Goal: Information Seeking & Learning: Find specific fact

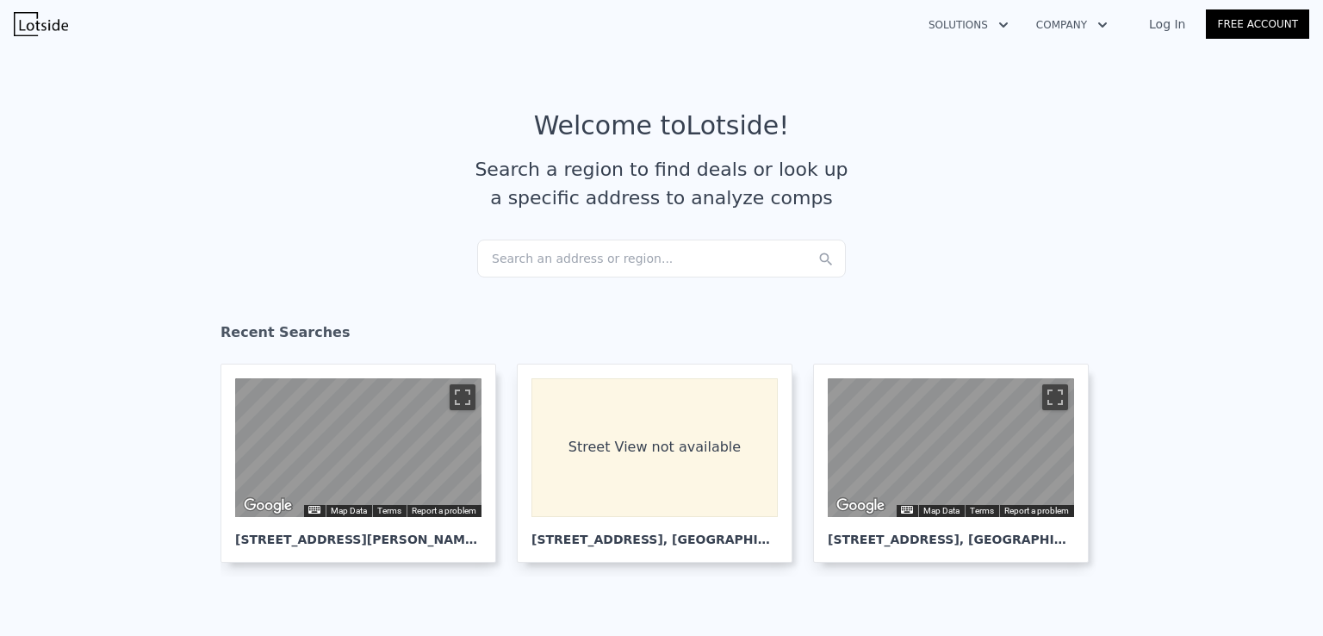
click at [608, 276] on div "Search an address or region..." at bounding box center [661, 258] width 369 height 38
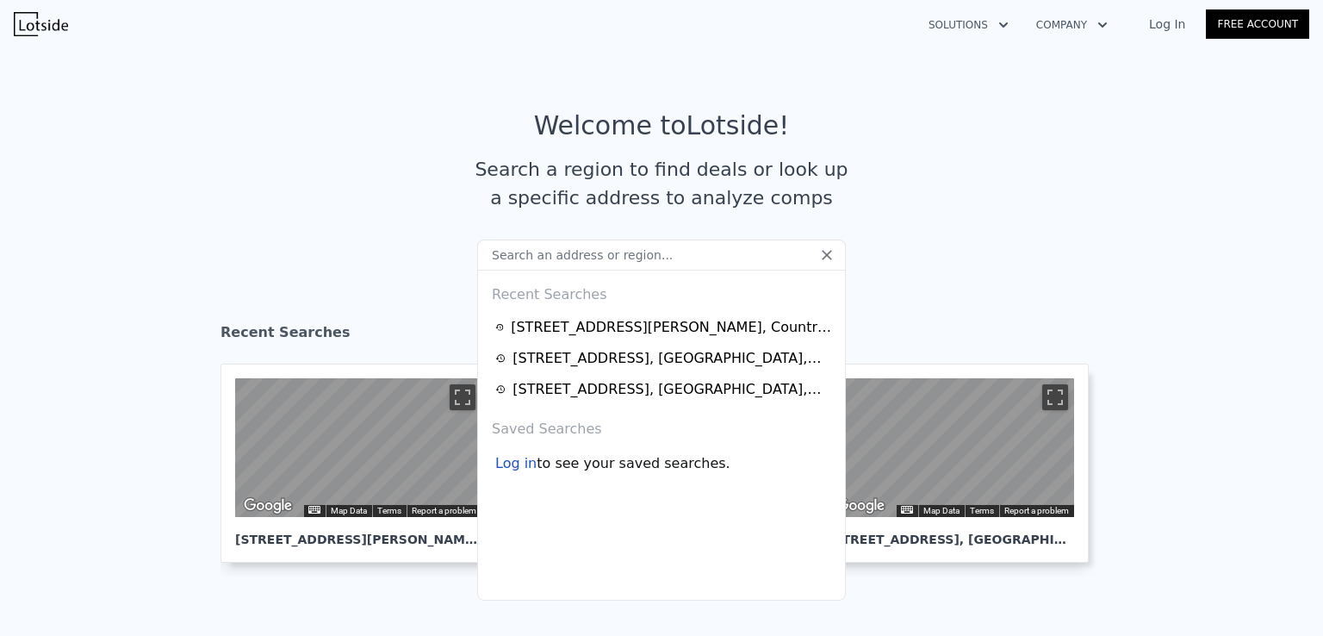
click at [615, 258] on input "text" at bounding box center [661, 254] width 369 height 31
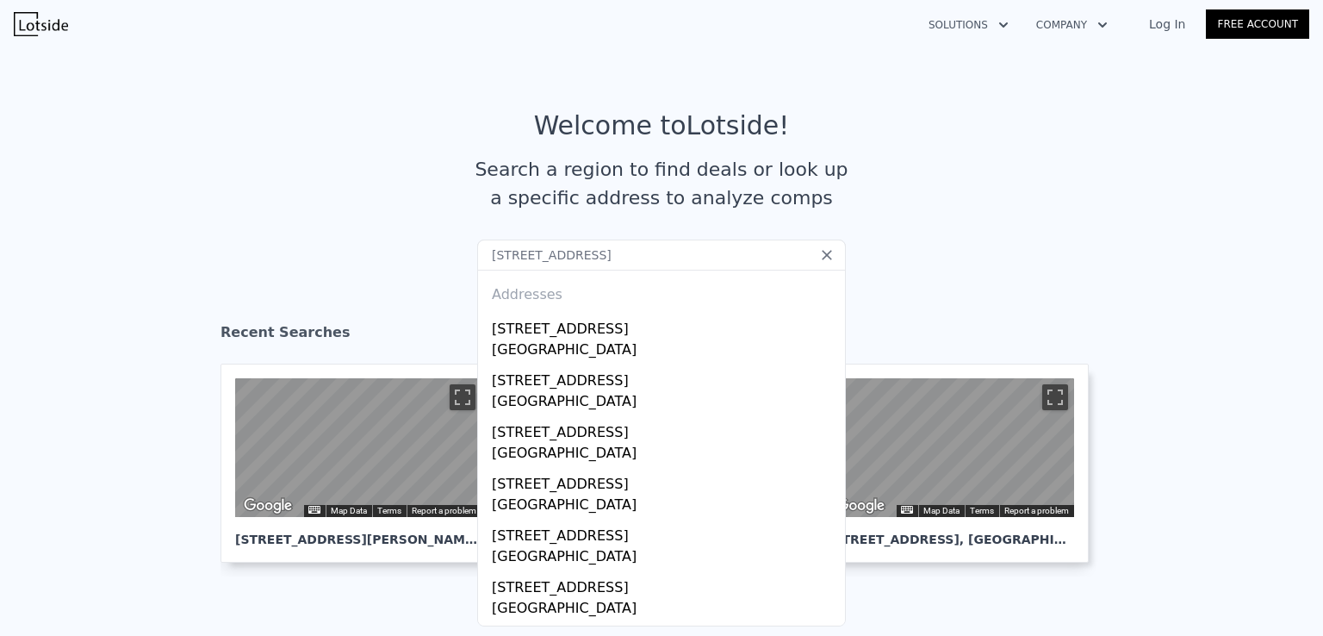
drag, startPoint x: 709, startPoint y: 256, endPoint x: 573, endPoint y: 259, distance: 136.1
click at [573, 259] on input "[STREET_ADDRESS]" at bounding box center [661, 254] width 369 height 31
drag, startPoint x: 568, startPoint y: 255, endPoint x: 660, endPoint y: 291, distance: 98.2
click at [568, 255] on input "[STREET_ADDRESS]," at bounding box center [661, 254] width 369 height 31
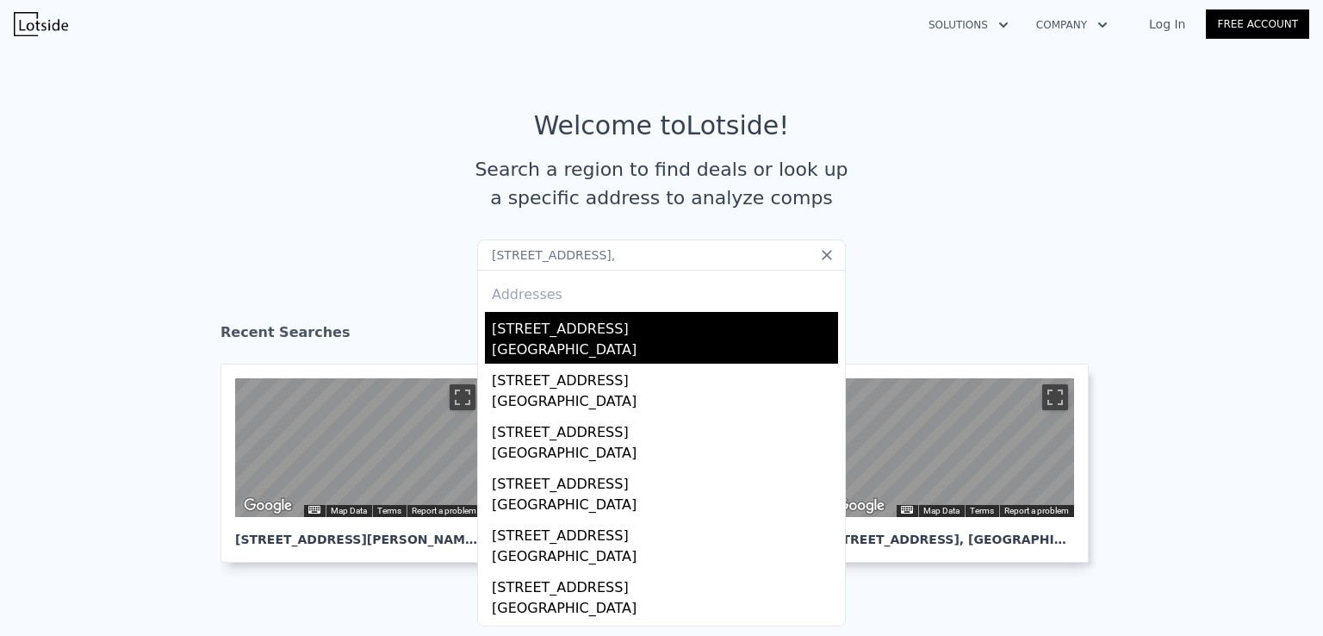
type input "[STREET_ADDRESS],"
click at [692, 329] on div "[STREET_ADDRESS]" at bounding box center [665, 326] width 346 height 28
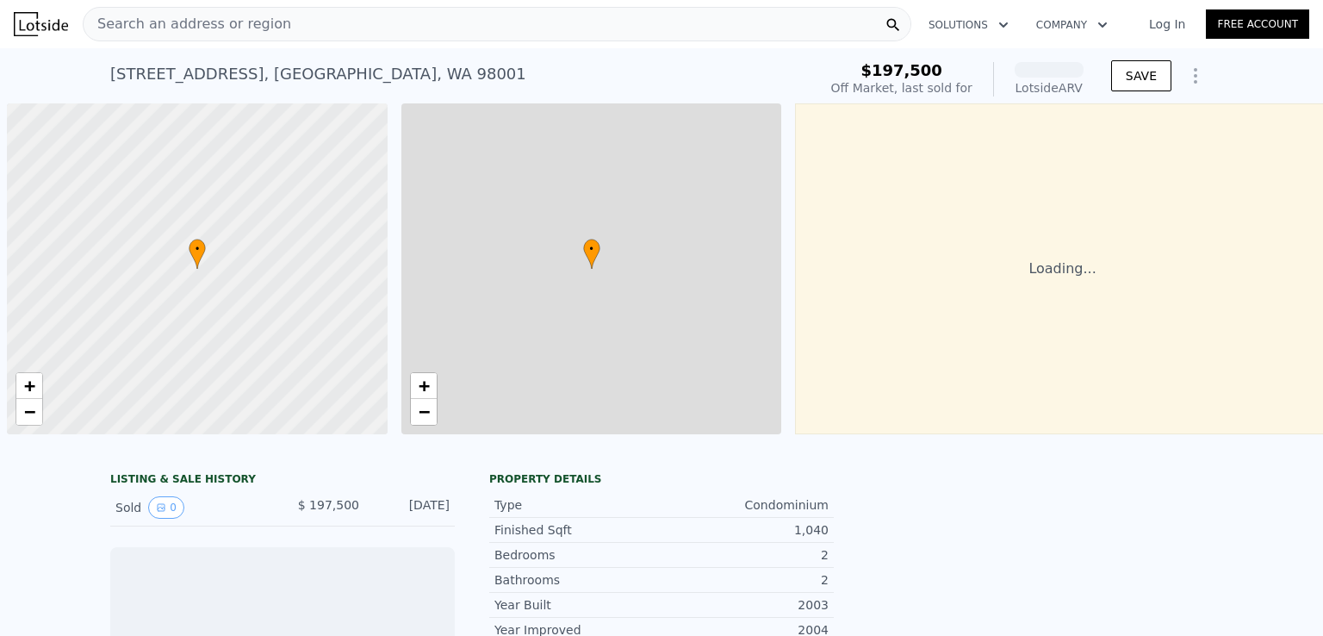
scroll to position [0, 7]
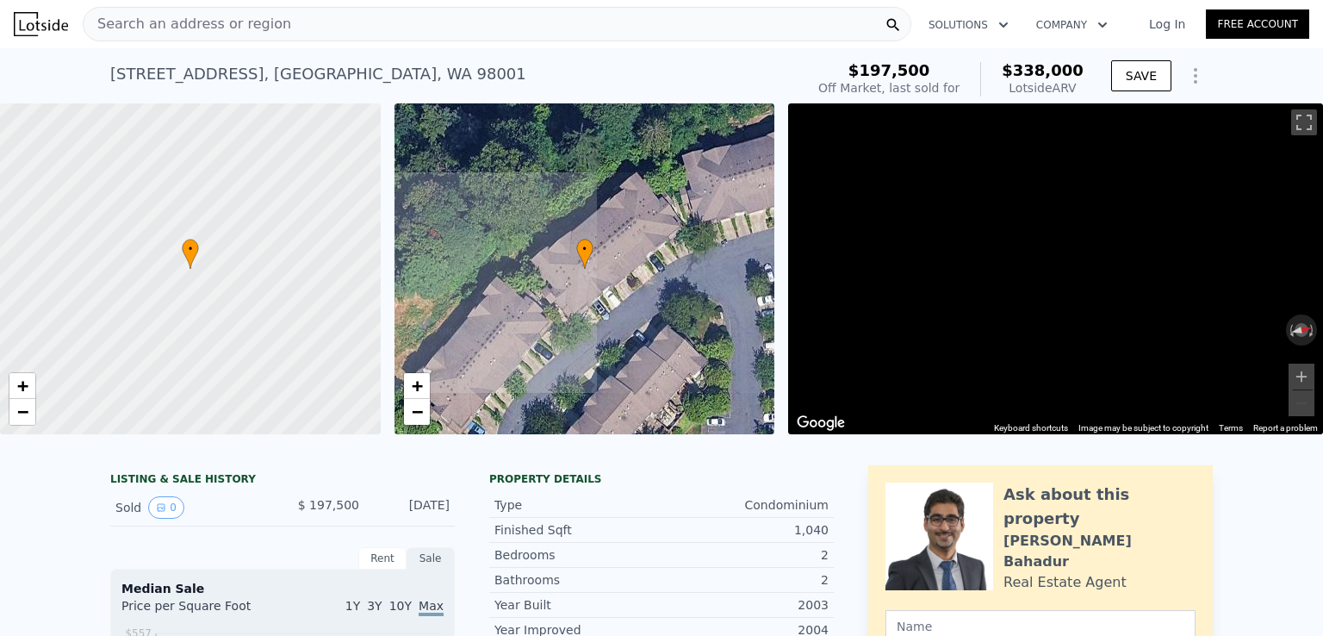
click at [1034, 66] on span "$338,000" at bounding box center [1043, 70] width 82 height 18
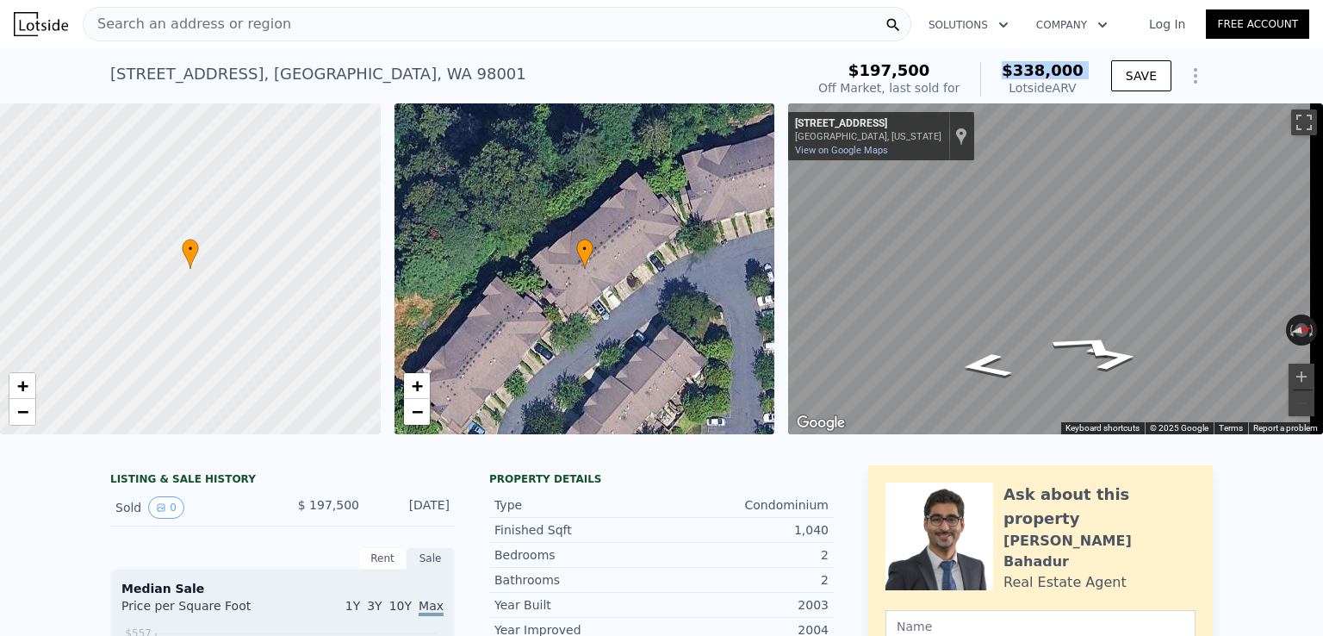
copy span "$338,000"
click at [264, 35] on div "Search an address or region" at bounding box center [188, 24] width 208 height 33
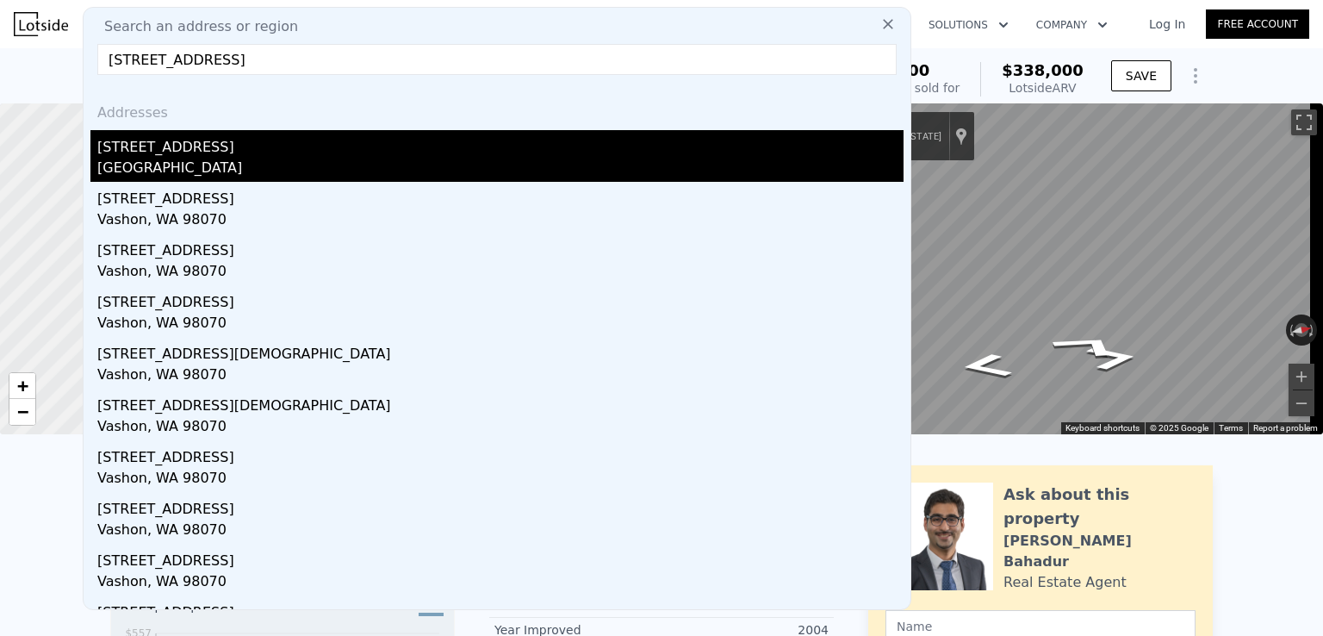
type input "[STREET_ADDRESS]"
click at [239, 149] on div "[STREET_ADDRESS]" at bounding box center [500, 144] width 806 height 28
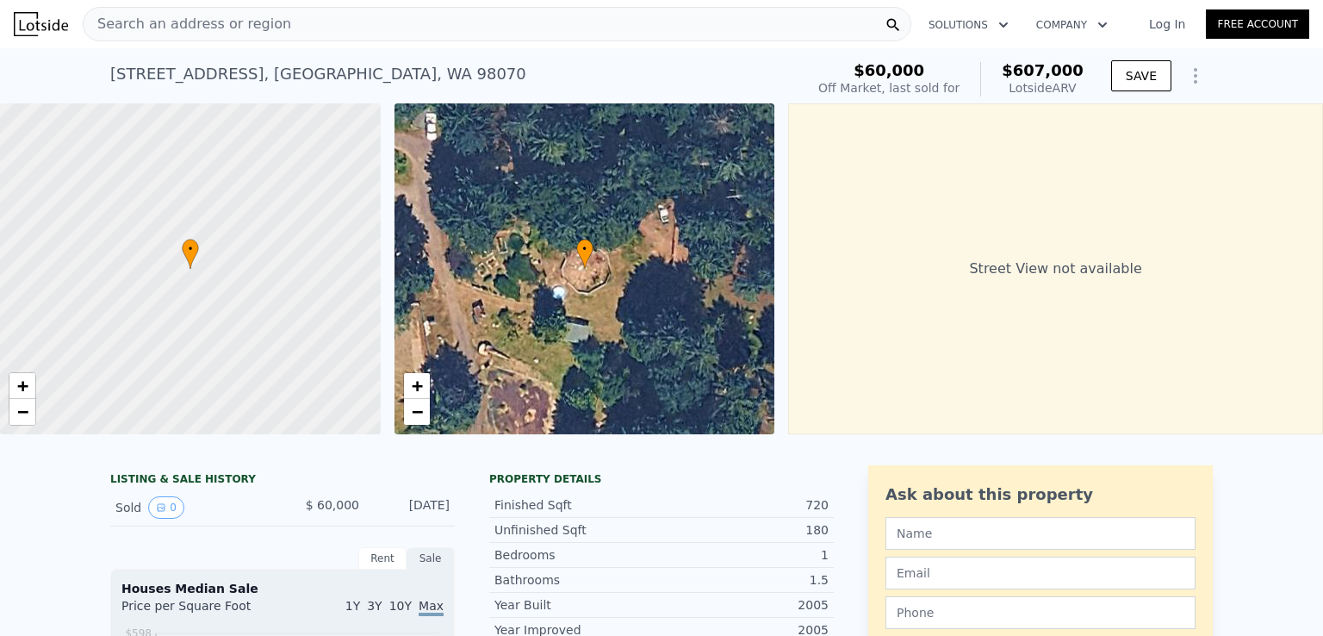
click at [1044, 74] on span "$607,000" at bounding box center [1043, 70] width 82 height 18
copy span "$607,000"
